Goal: Information Seeking & Learning: Learn about a topic

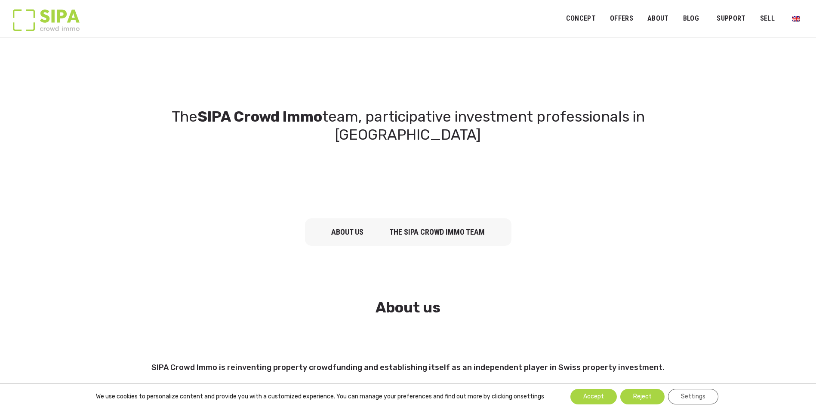
click at [418, 227] on link "The SIPA Crowd Immo team" at bounding box center [436, 231] width 95 height 9
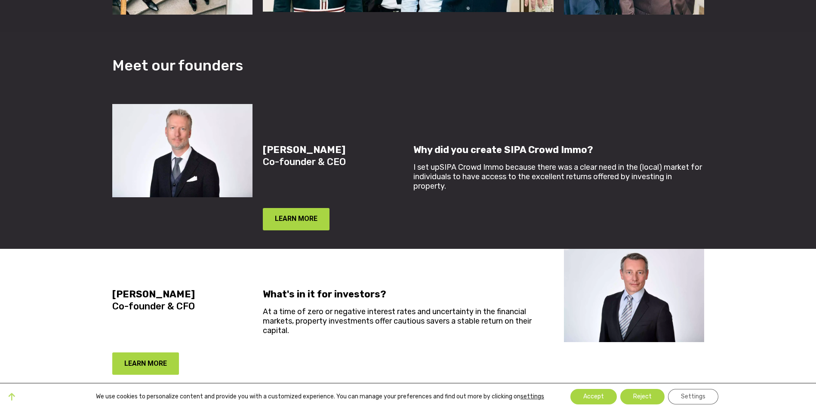
scroll to position [653, 0]
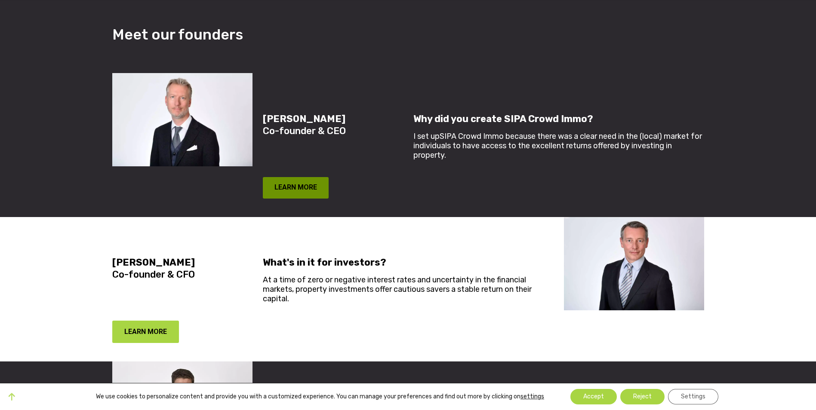
click at [290, 177] on button "LEARN MORE" at bounding box center [296, 187] width 66 height 21
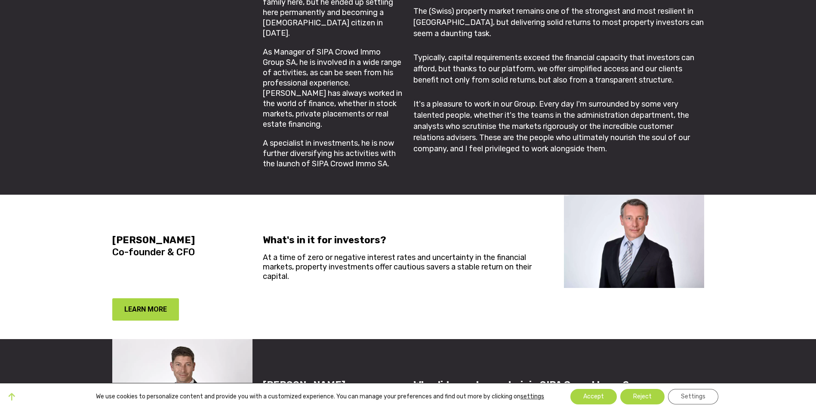
scroll to position [912, 0]
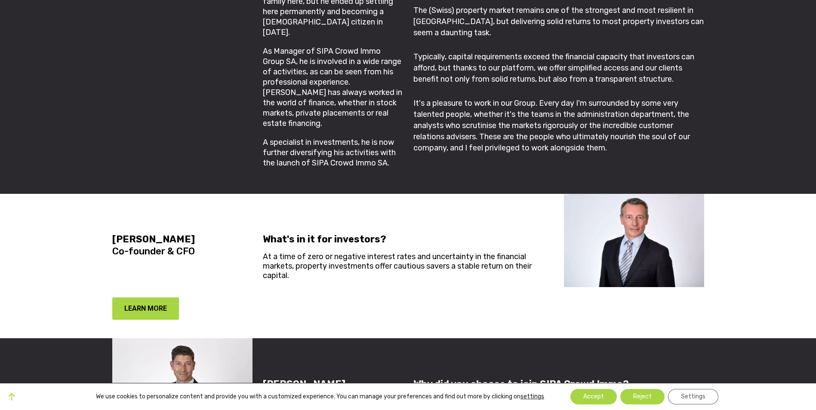
click at [524, 233] on h5 "What's in it for investors?" at bounding box center [408, 239] width 291 height 12
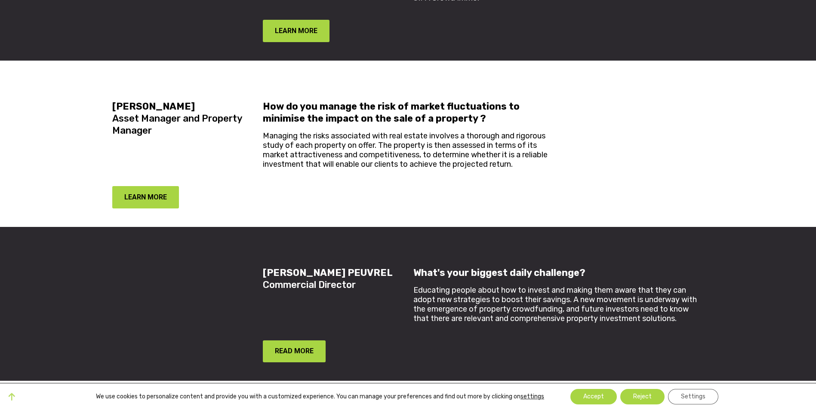
scroll to position [1772, 0]
